Goal: Information Seeking & Learning: Learn about a topic

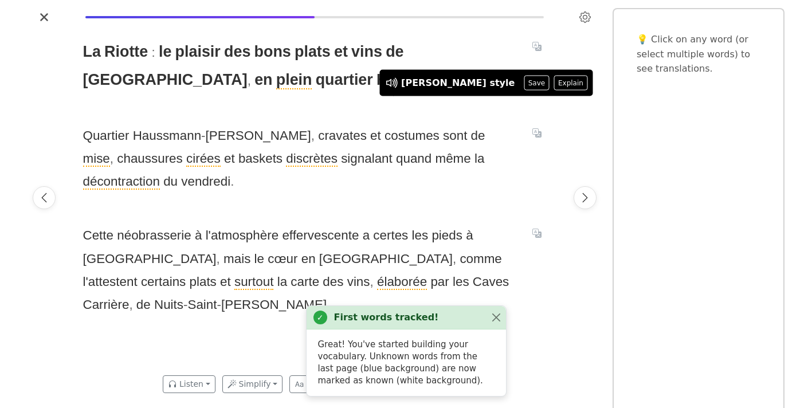
scroll to position [0, 486]
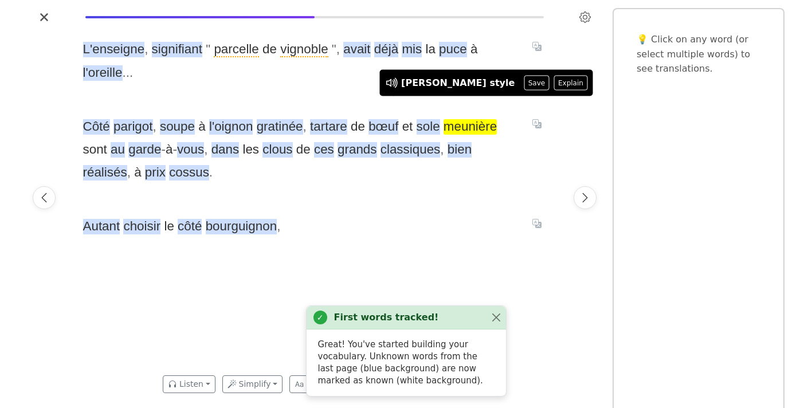
click at [464, 119] on span "meunière" at bounding box center [470, 126] width 53 height 15
click at [395, 83] on icon at bounding box center [394, 83] width 2 height 9
click at [128, 142] on span "garde" at bounding box center [144, 149] width 33 height 15
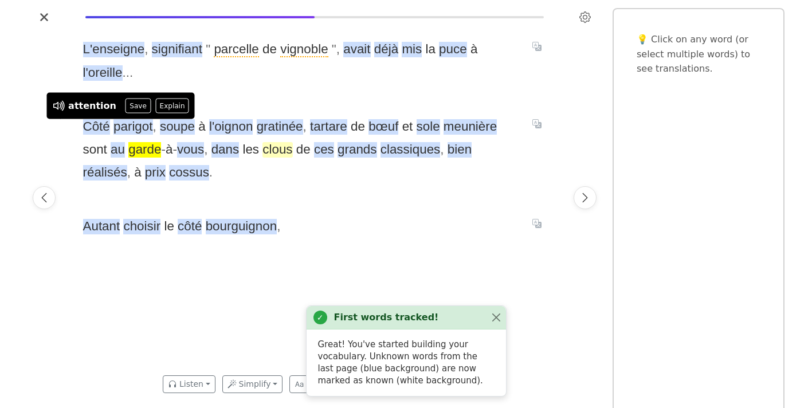
click at [263, 142] on span "clous" at bounding box center [278, 149] width 30 height 15
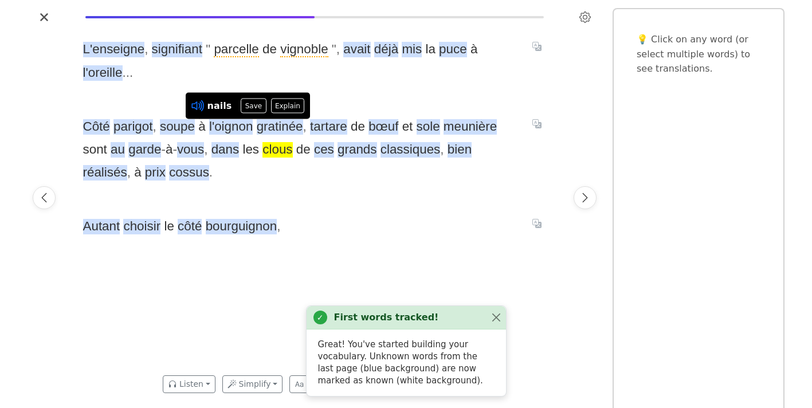
click at [196, 108] on icon at bounding box center [195, 105] width 9 height 9
click at [276, 171] on div "L'enseigne , signifiant " parcelle de vignoble " , avait déjà mis la puce à l'o…" at bounding box center [315, 197] width 486 height 342
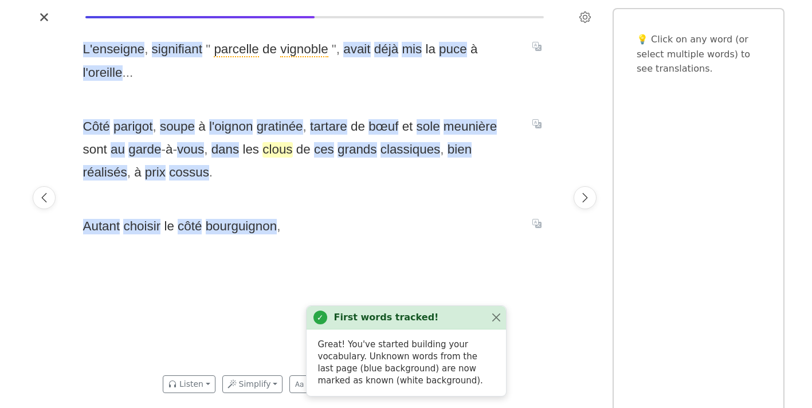
click at [263, 142] on span "clous" at bounding box center [278, 149] width 30 height 15
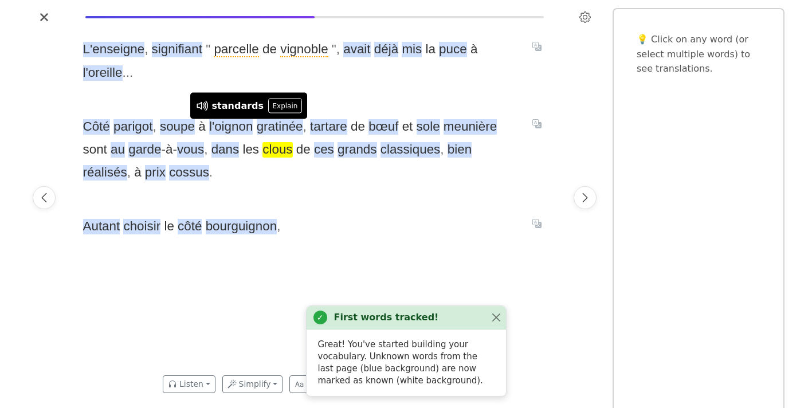
click at [263, 142] on span "clous" at bounding box center [278, 149] width 30 height 15
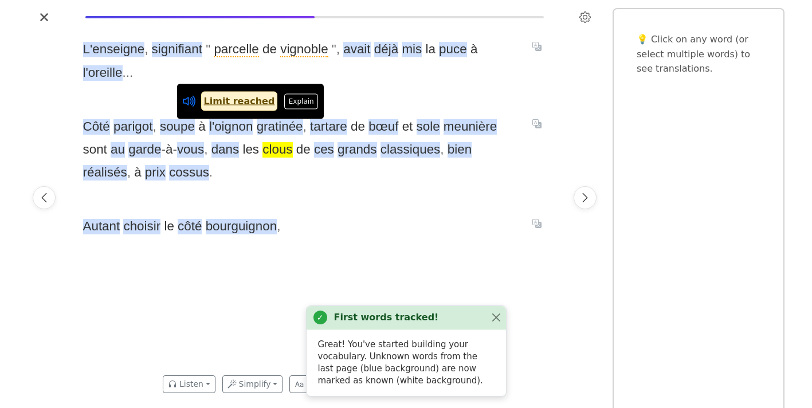
click at [191, 101] on icon at bounding box center [189, 101] width 15 height 15
click at [314, 142] on span "ces" at bounding box center [324, 149] width 20 height 15
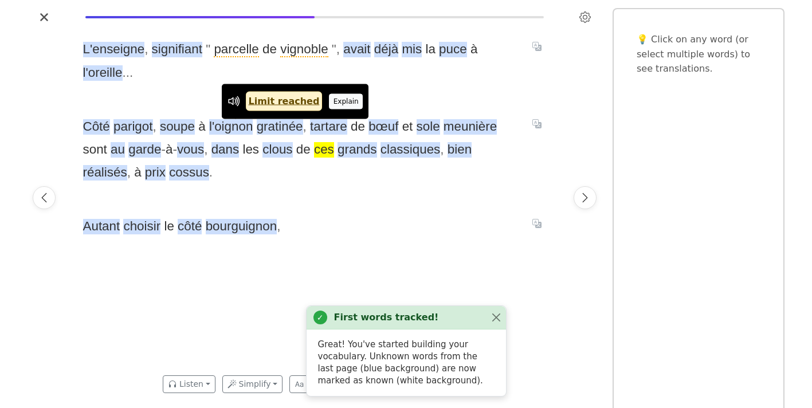
click at [337, 99] on button "Explain" at bounding box center [346, 101] width 34 height 15
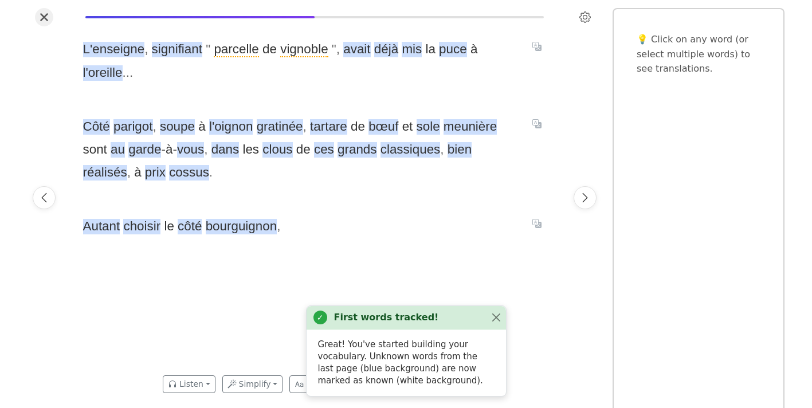
click at [45, 18] on icon "Close" at bounding box center [43, 17] width 7 height 7
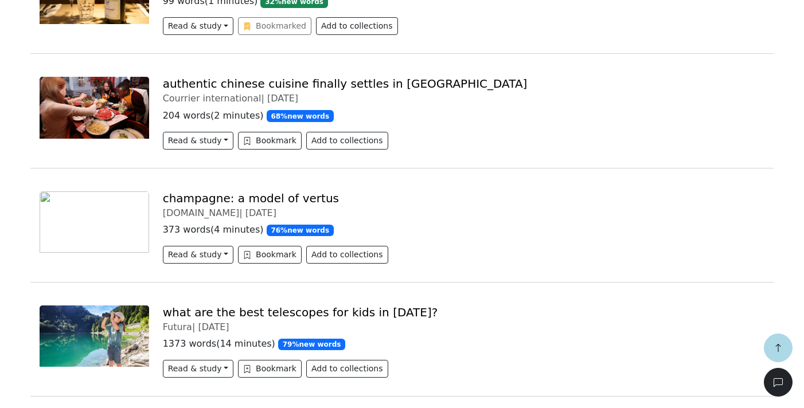
scroll to position [519, 0]
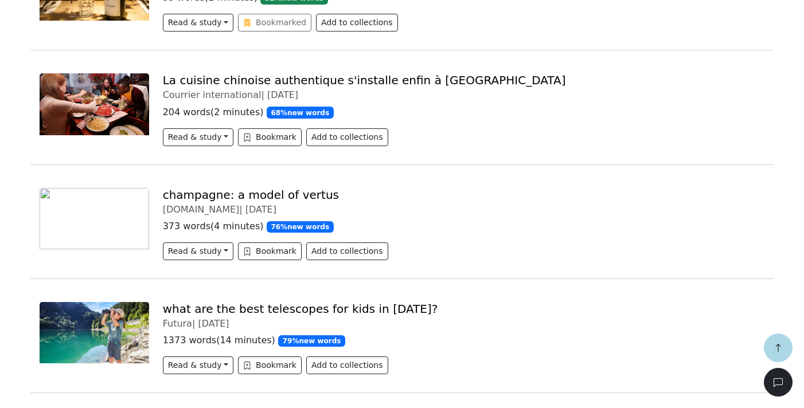
click at [219, 83] on link "La cuisine chinoise authentique s'installe enfin à [GEOGRAPHIC_DATA]" at bounding box center [364, 80] width 403 height 14
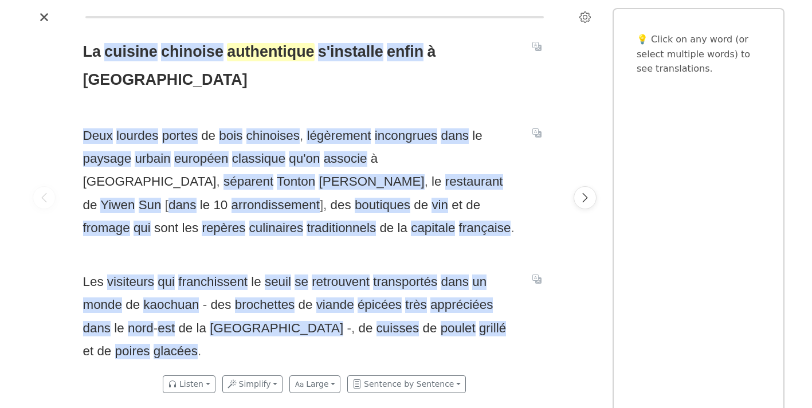
click at [245, 52] on span "authentique" at bounding box center [270, 52] width 87 height 18
